Goal: Transaction & Acquisition: Subscribe to service/newsletter

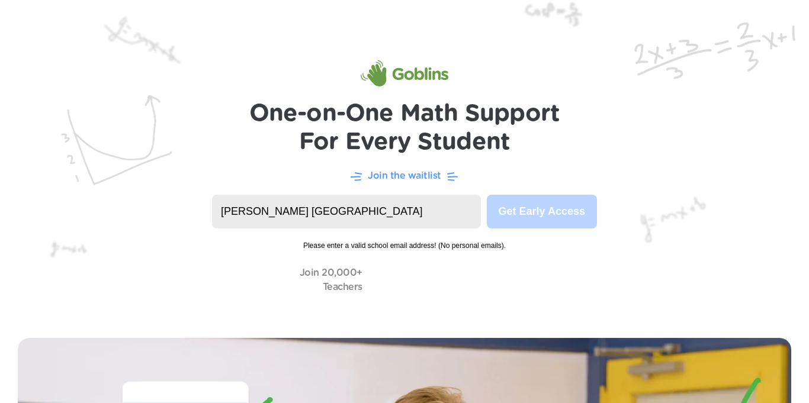
click at [416, 221] on input "[PERSON_NAME] [GEOGRAPHIC_DATA]" at bounding box center [346, 212] width 269 height 34
click at [400, 174] on p "Join the waitlist" at bounding box center [404, 176] width 73 height 14
click at [506, 250] on span "Please enter a valid school email address! (No personal emails)." at bounding box center [404, 240] width 385 height 23
click at [351, 203] on input "[PERSON_NAME] [US_STATE]" at bounding box center [346, 212] width 269 height 34
click at [225, 210] on input "[PERSON_NAME] [US_STATE]" at bounding box center [346, 212] width 269 height 34
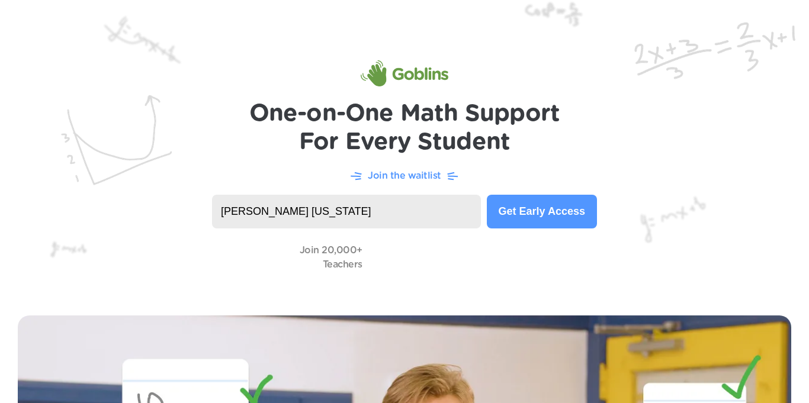
click at [241, 211] on input "[PERSON_NAME] [US_STATE]" at bounding box center [346, 212] width 269 height 34
type input "[PERSON_NAME] [US_STATE]"
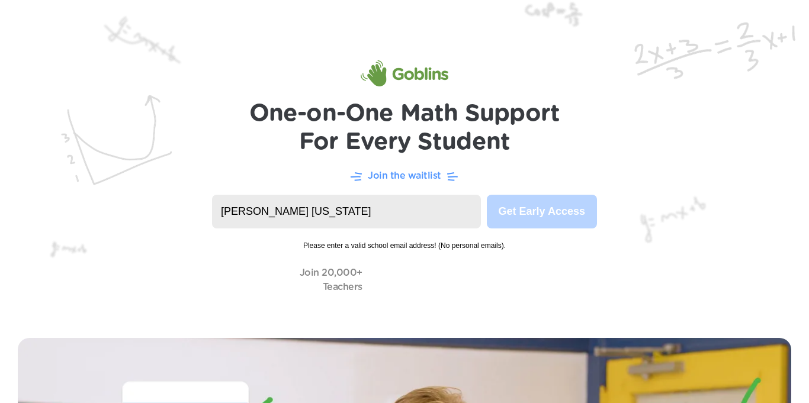
click at [358, 197] on input "[PERSON_NAME] [US_STATE]" at bounding box center [346, 212] width 269 height 34
click at [519, 192] on img at bounding box center [404, 160] width 809 height 320
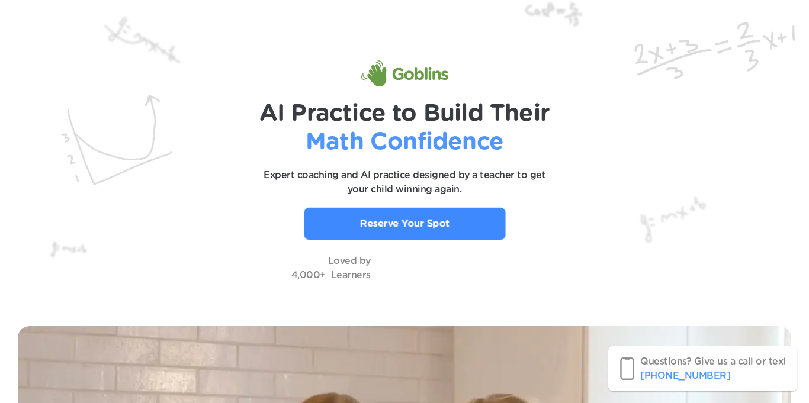
click at [451, 232] on link "Reserve Your Spot" at bounding box center [404, 224] width 201 height 32
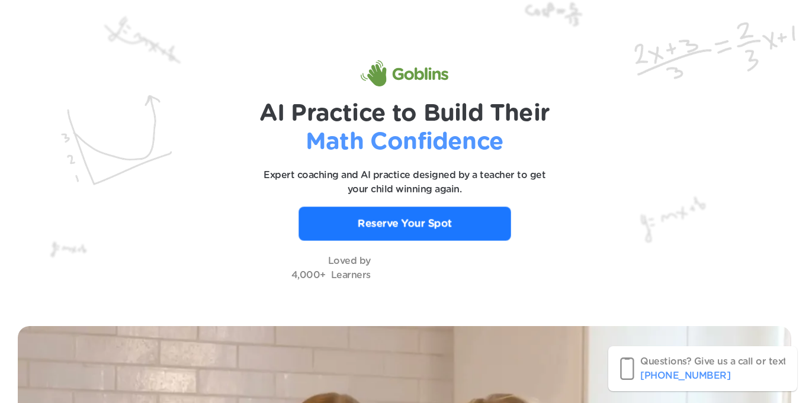
click at [448, 229] on p "Reserve Your Spot" at bounding box center [404, 223] width 94 height 15
click at [408, 216] on p "Reserve Your Spot" at bounding box center [405, 223] width 94 height 15
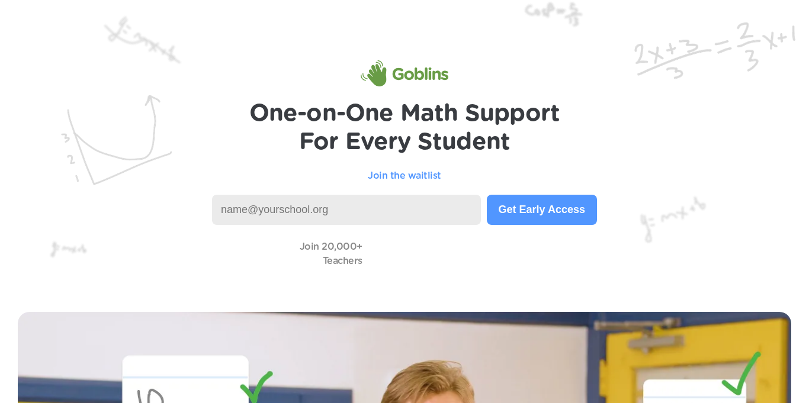
click at [295, 208] on input at bounding box center [346, 210] width 269 height 30
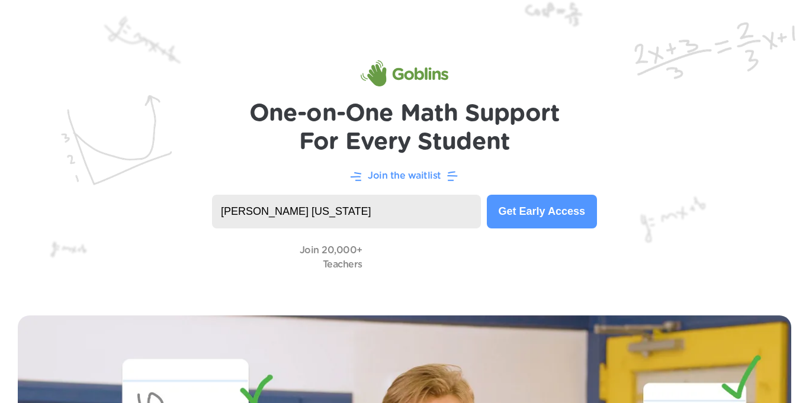
click at [253, 215] on input "[PERSON_NAME] [US_STATE]" at bounding box center [346, 212] width 269 height 34
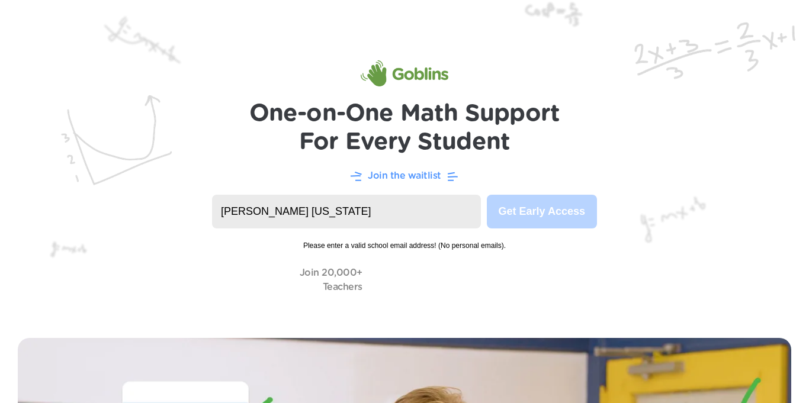
click at [275, 216] on input "[PERSON_NAME] [US_STATE]" at bounding box center [346, 212] width 269 height 34
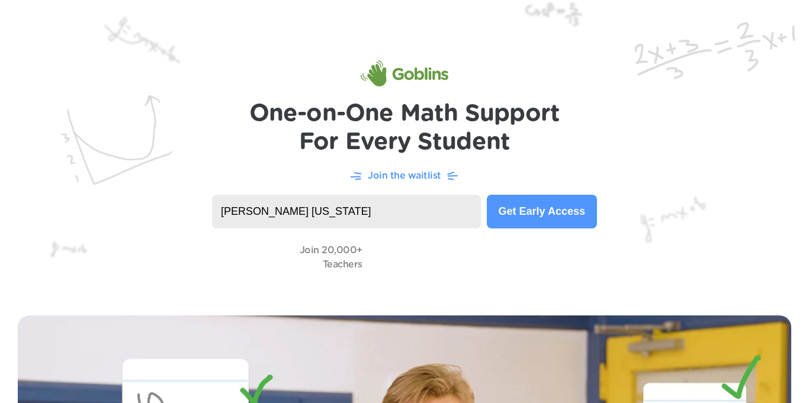
type input "[PERSON_NAME] [US_STATE]"
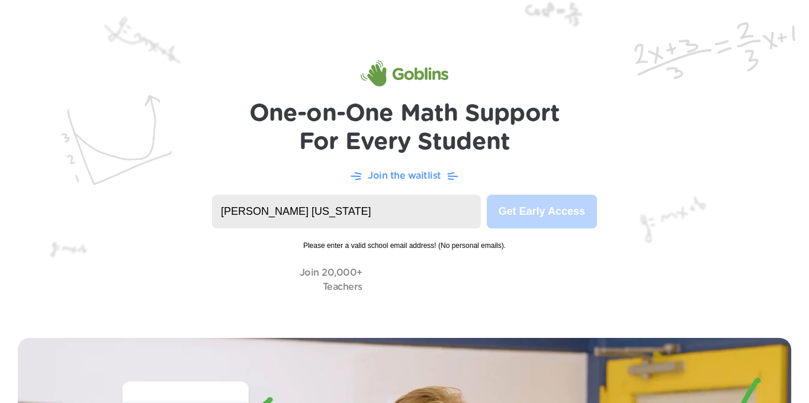
click at [474, 211] on input "[PERSON_NAME] [US_STATE]" at bounding box center [346, 212] width 269 height 34
click at [412, 180] on p "Join the waitlist" at bounding box center [404, 176] width 73 height 14
